Goal: Obtain resource: Obtain resource

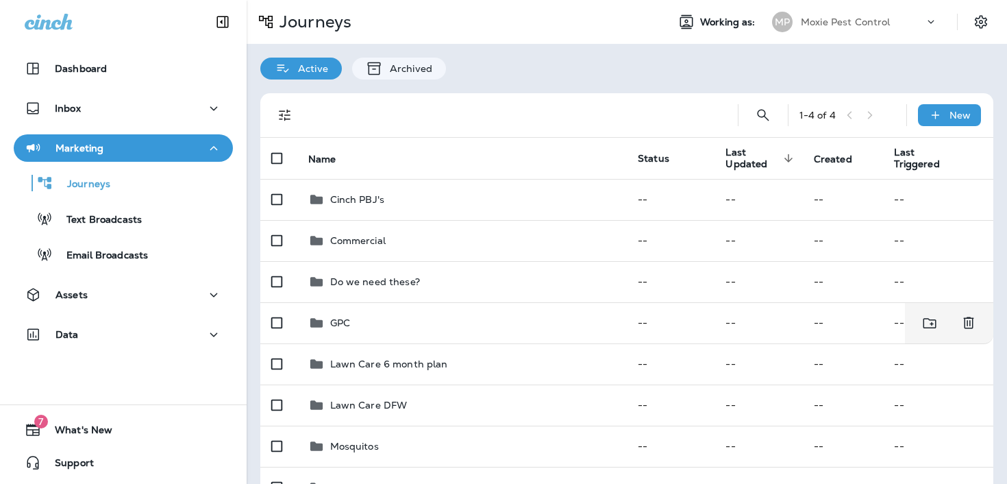
scroll to position [408, 0]
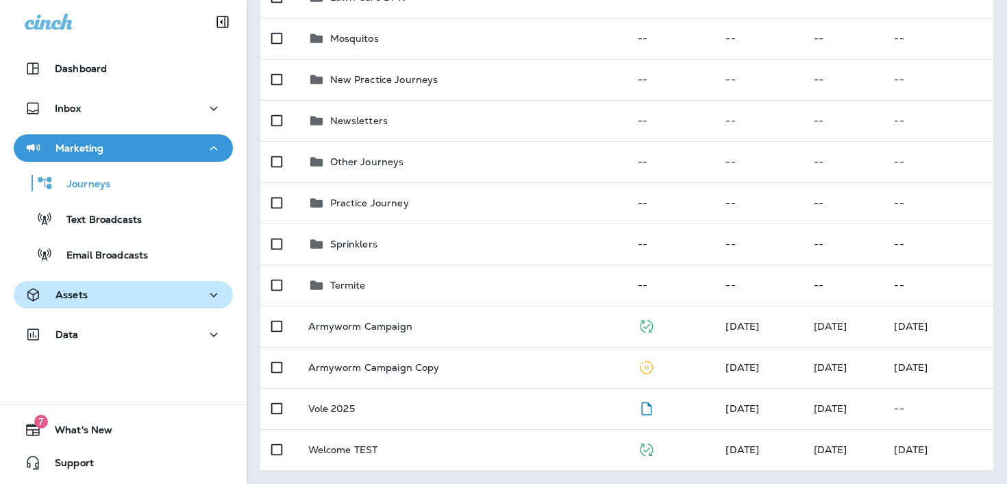
click at [106, 290] on div "Assets" at bounding box center [123, 294] width 197 height 17
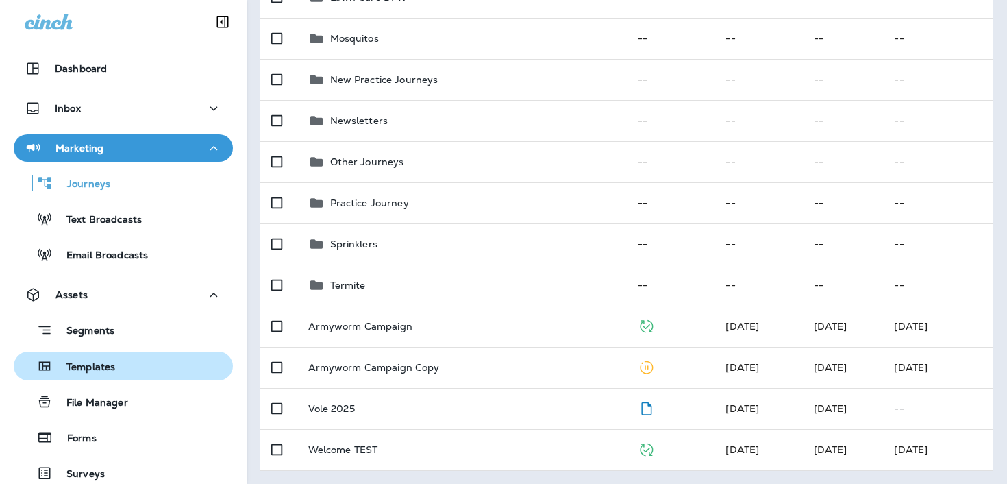
click at [99, 373] on p "Templates" at bounding box center [84, 367] width 62 height 13
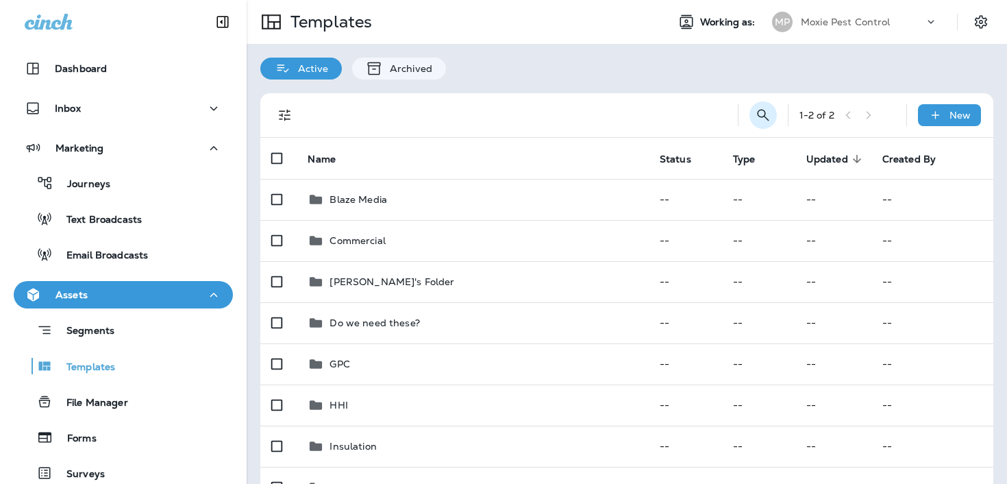
click at [761, 119] on icon "Search Templates" at bounding box center [763, 115] width 16 height 16
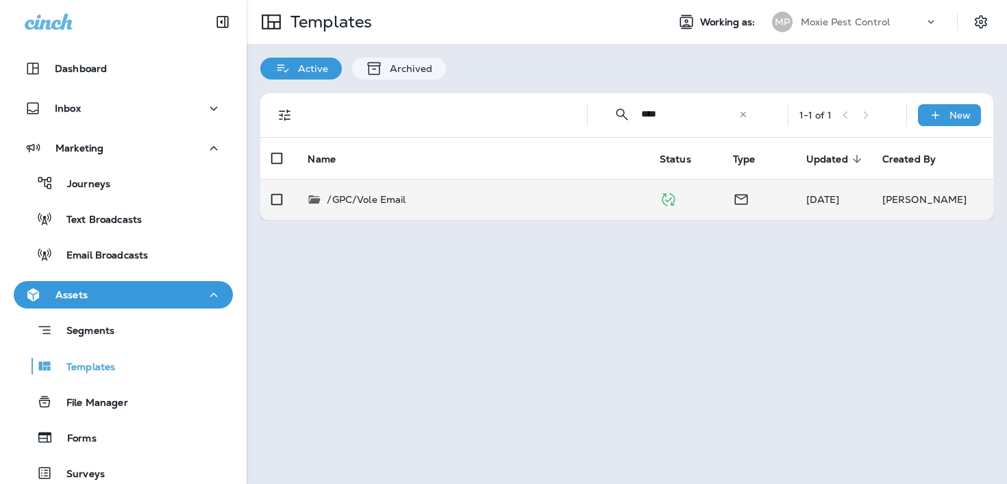
type input "****"
click at [543, 190] on td "/GPC/Vole Email" at bounding box center [473, 199] width 352 height 41
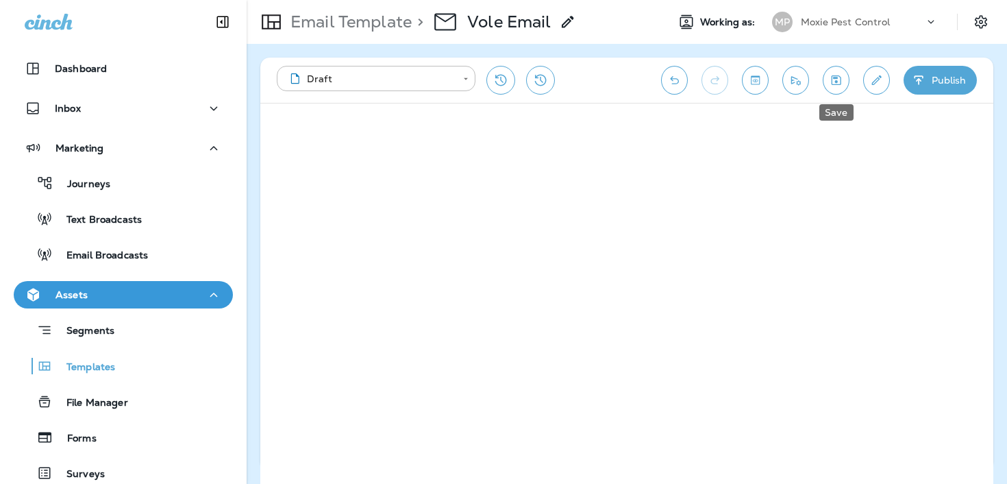
click at [837, 78] on icon "Save" at bounding box center [836, 80] width 14 height 14
click at [837, 90] on button "Save" at bounding box center [836, 80] width 27 height 29
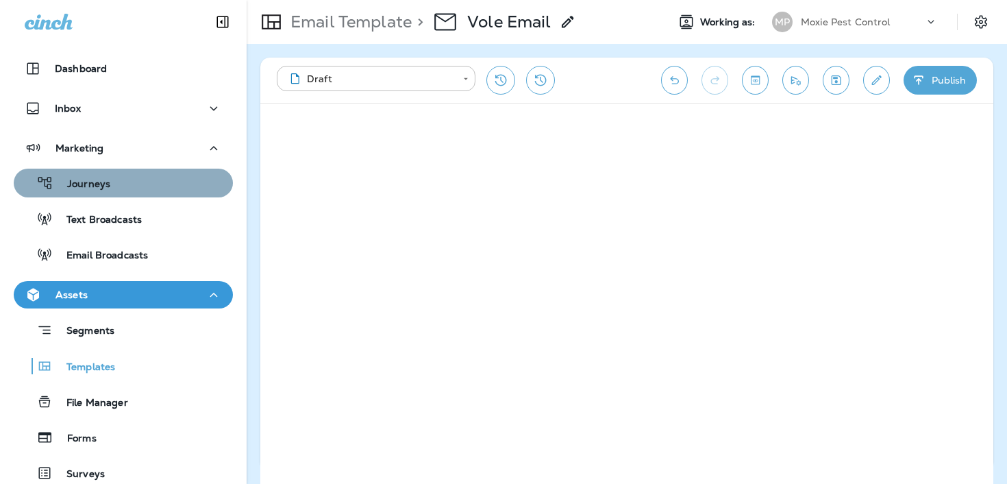
click at [129, 185] on div "Journeys" at bounding box center [123, 183] width 208 height 21
